Goal: Navigation & Orientation: Understand site structure

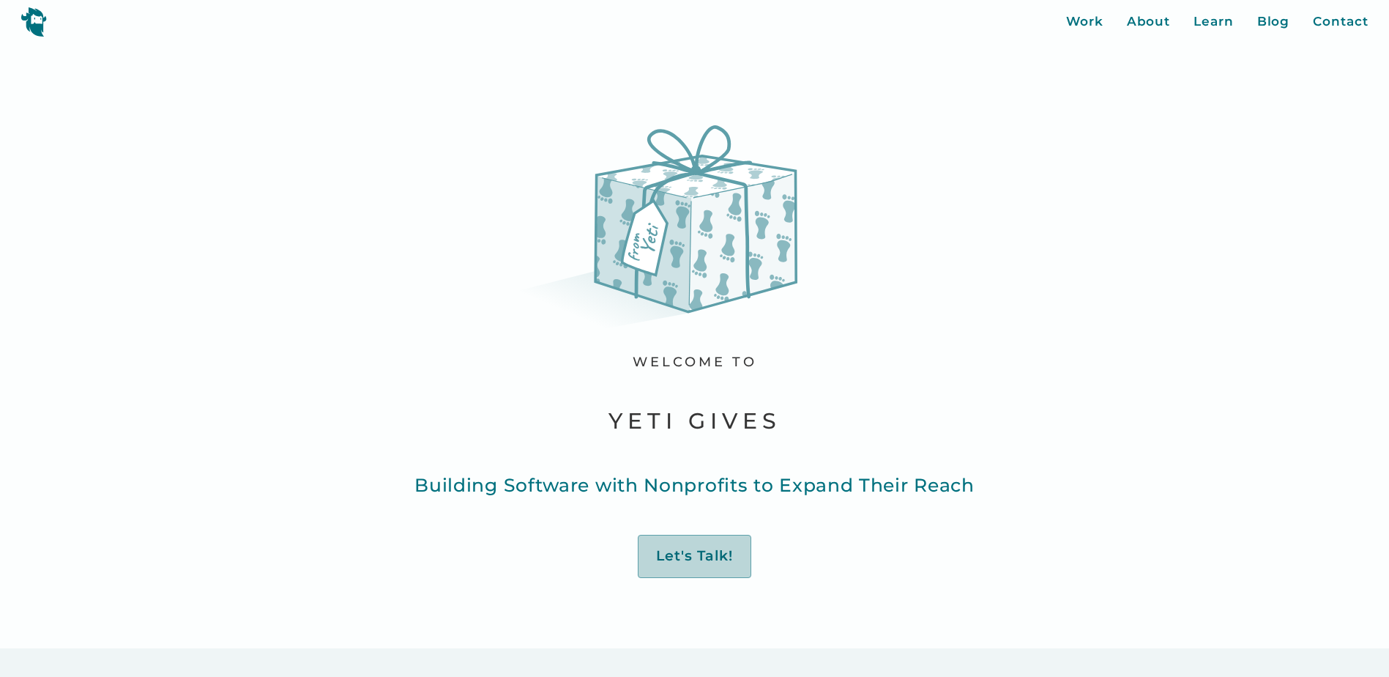
click at [709, 554] on div "Let's Talk!" at bounding box center [694, 556] width 77 height 18
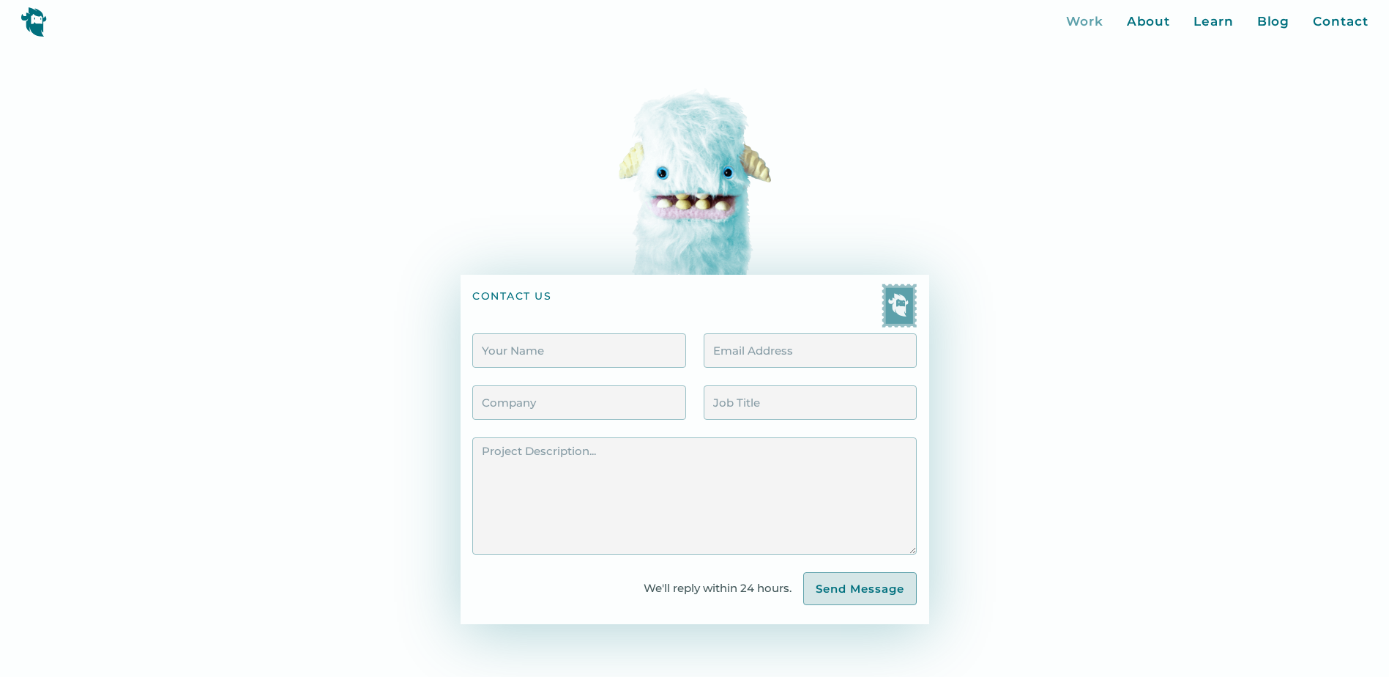
click at [1092, 15] on div "Work" at bounding box center [1084, 21] width 37 height 19
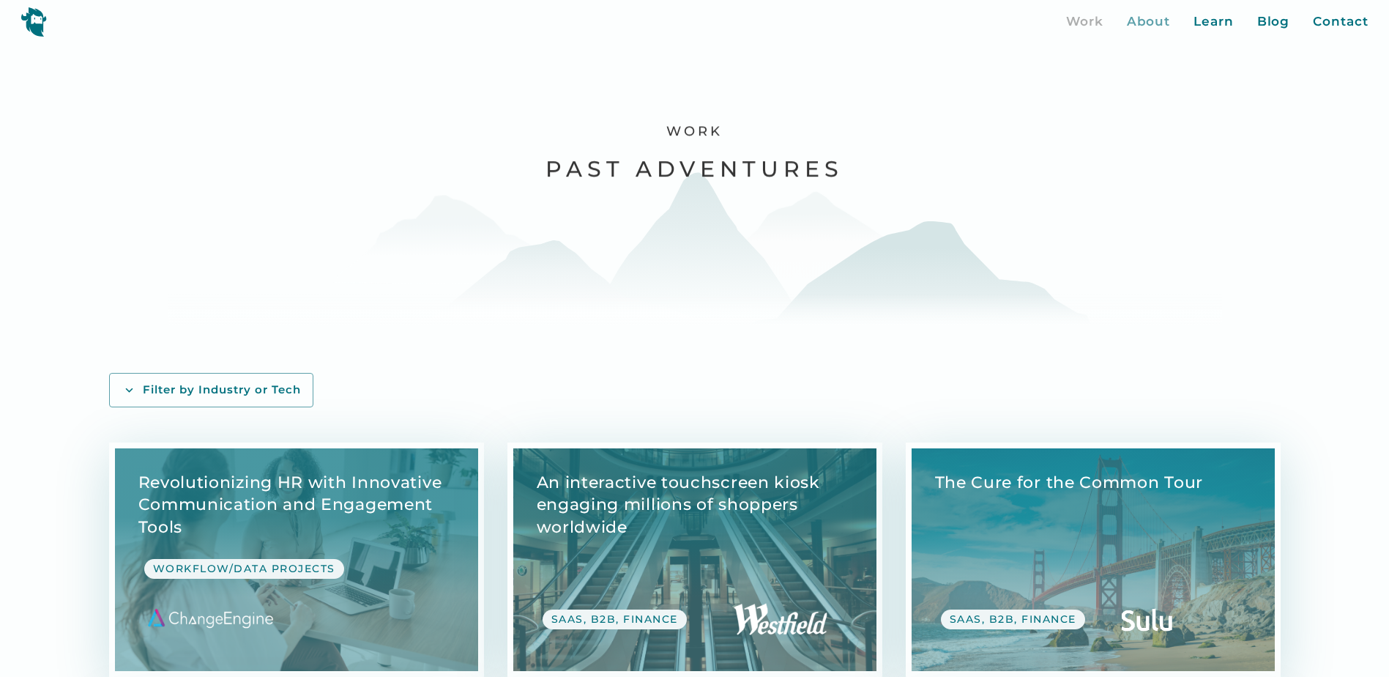
click at [1133, 21] on div "About" at bounding box center [1149, 21] width 44 height 19
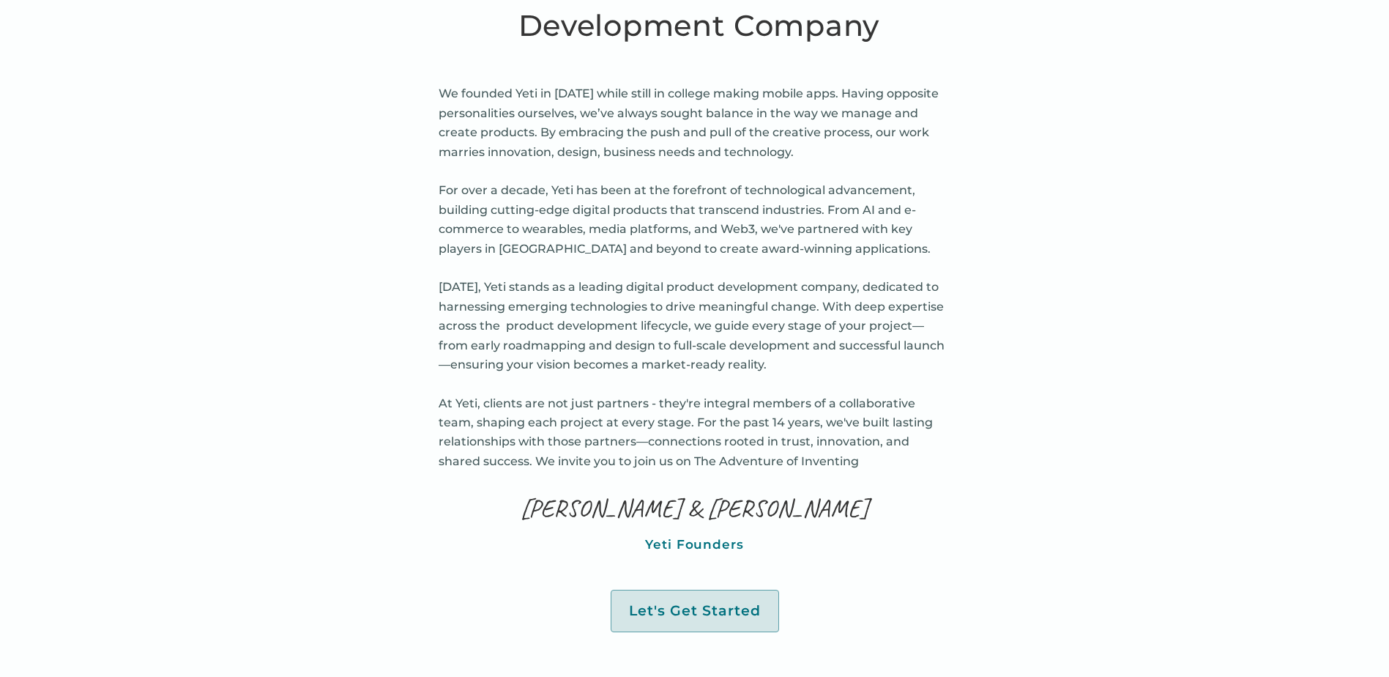
scroll to position [805, 0]
